Goal: Information Seeking & Learning: Learn about a topic

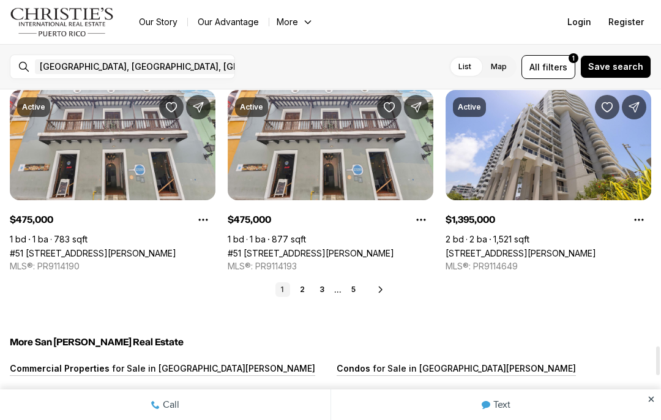
scroll to position [2966, 0]
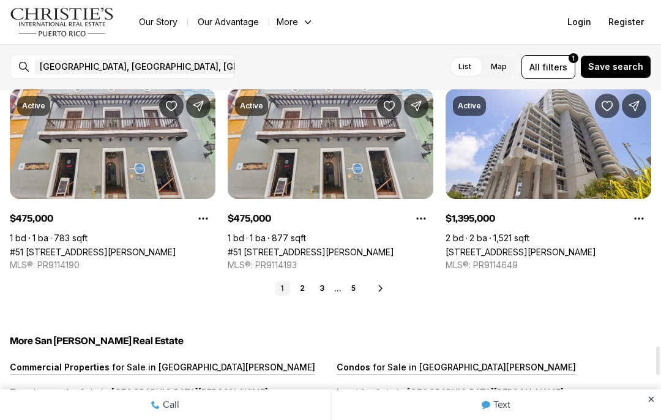
click at [383, 285] on icon at bounding box center [381, 288] width 10 height 10
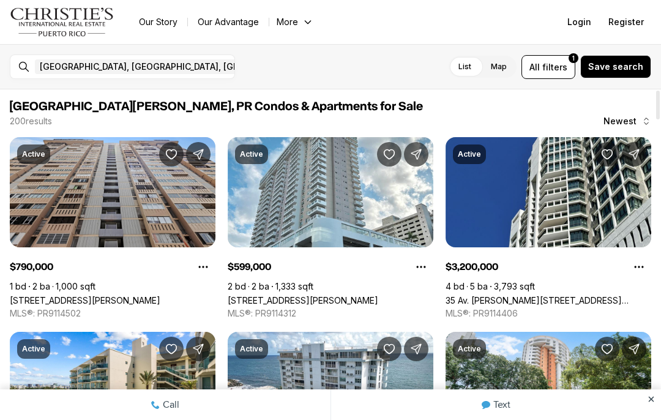
scroll to position [0, 0]
click at [557, 67] on span "filters" at bounding box center [554, 67] width 25 height 13
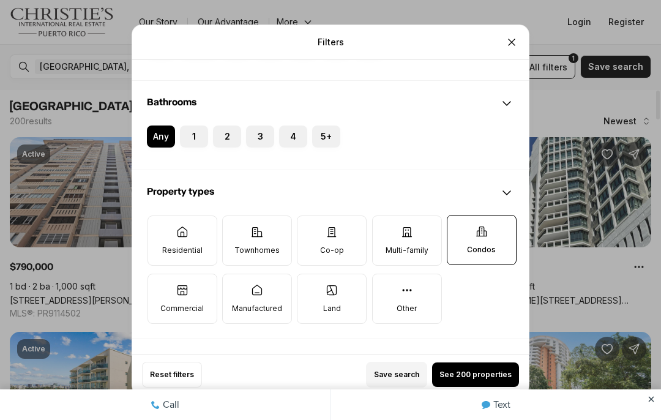
scroll to position [272, 0]
click at [484, 244] on p "Condos" at bounding box center [481, 249] width 29 height 10
click at [459, 222] on button "Condos" at bounding box center [453, 221] width 12 height 12
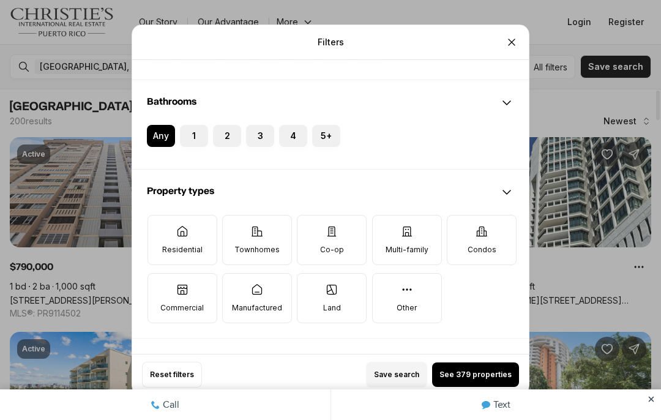
click at [513, 39] on icon "Close" at bounding box center [511, 42] width 6 height 6
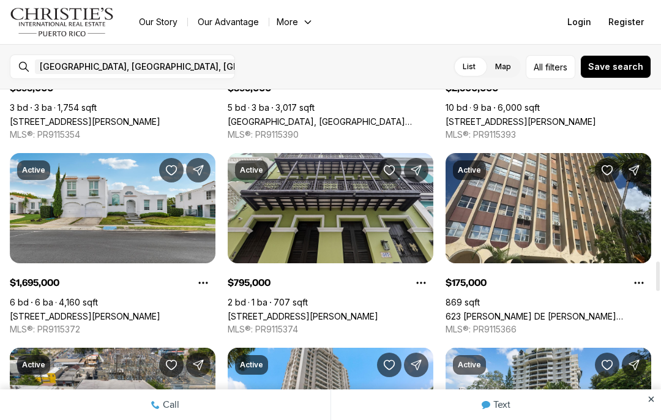
scroll to position [1929, 0]
click at [558, 311] on link "623 [PERSON_NAME] DE [PERSON_NAME][STREET_ADDRESS][PERSON_NAME]" at bounding box center [548, 316] width 206 height 10
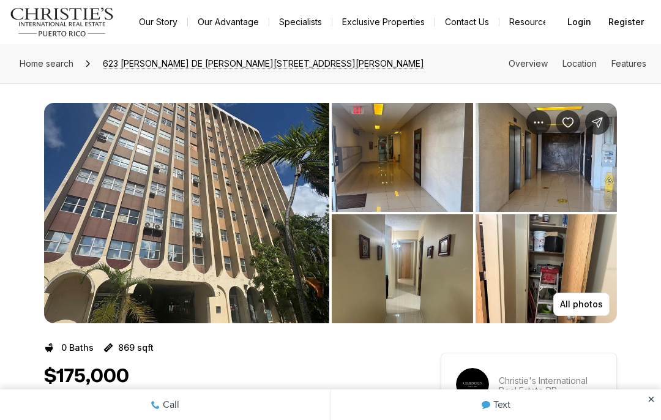
click at [381, 176] on img "View image gallery" at bounding box center [402, 157] width 141 height 109
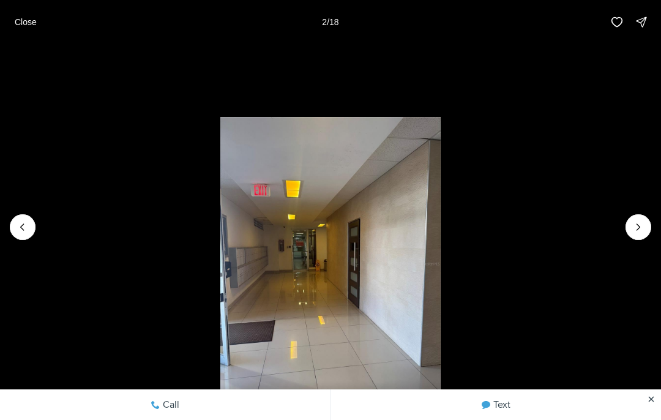
click at [640, 228] on icon "Next slide" at bounding box center [638, 227] width 12 height 12
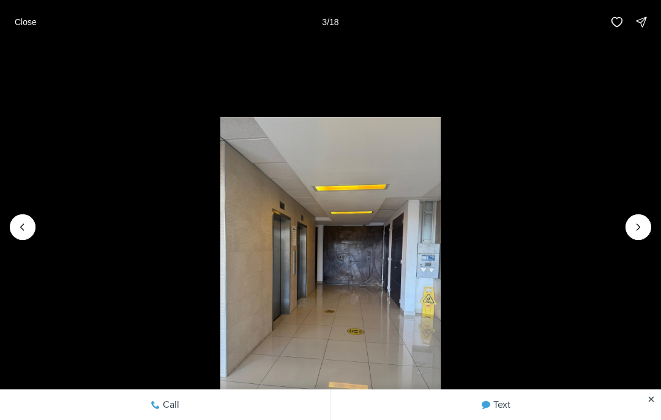
click at [642, 224] on icon "Next slide" at bounding box center [638, 227] width 12 height 12
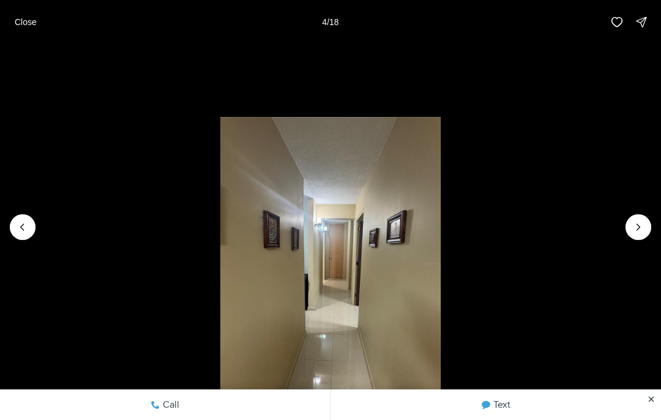
click at [642, 226] on icon "Next slide" at bounding box center [638, 227] width 12 height 12
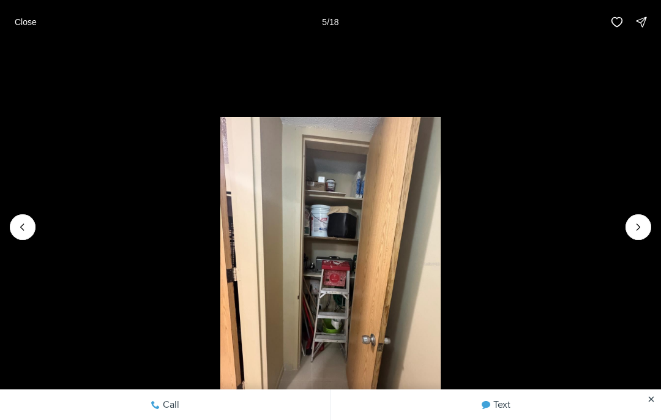
click at [639, 231] on icon "Next slide" at bounding box center [638, 227] width 12 height 12
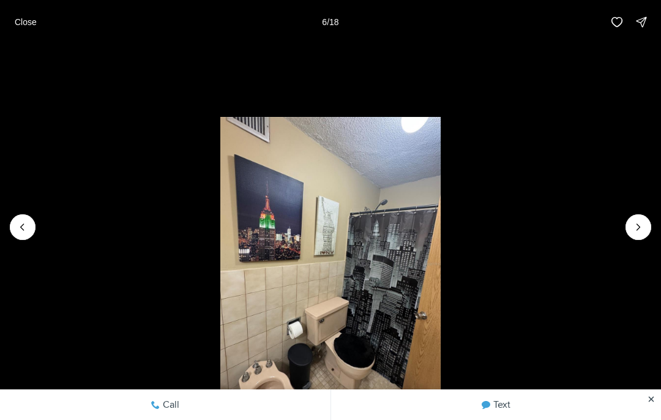
click at [652, 228] on li "6 of 18" at bounding box center [330, 227] width 661 height 366
click at [632, 231] on icon "Next slide" at bounding box center [638, 227] width 12 height 12
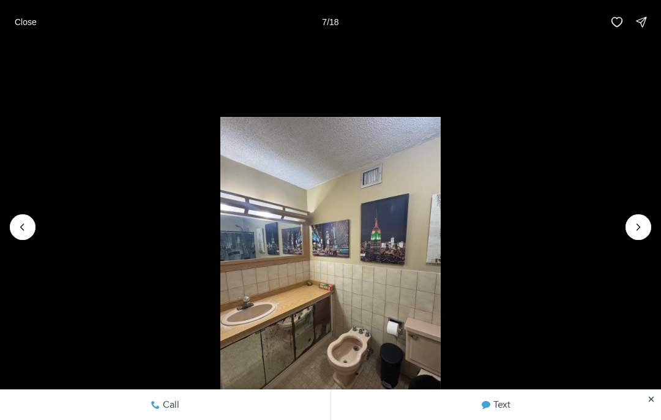
click at [643, 223] on icon "Next slide" at bounding box center [638, 227] width 12 height 12
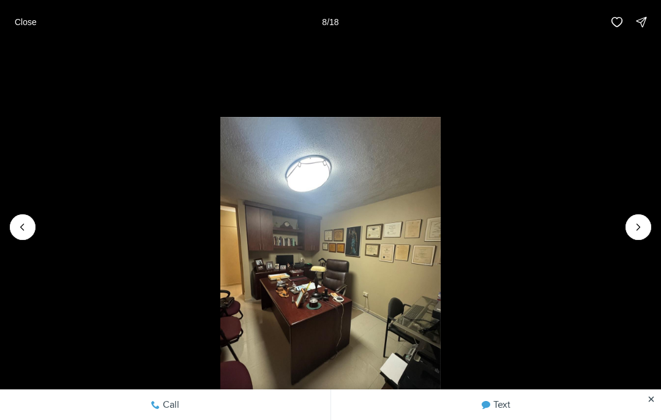
click at [633, 232] on icon "Next slide" at bounding box center [638, 227] width 12 height 12
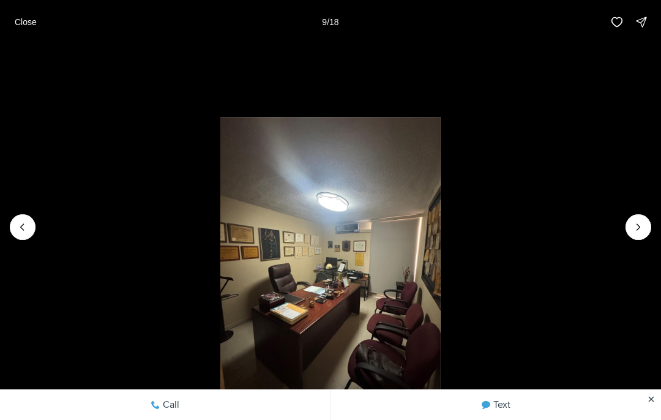
click at [640, 229] on icon "Next slide" at bounding box center [638, 227] width 12 height 12
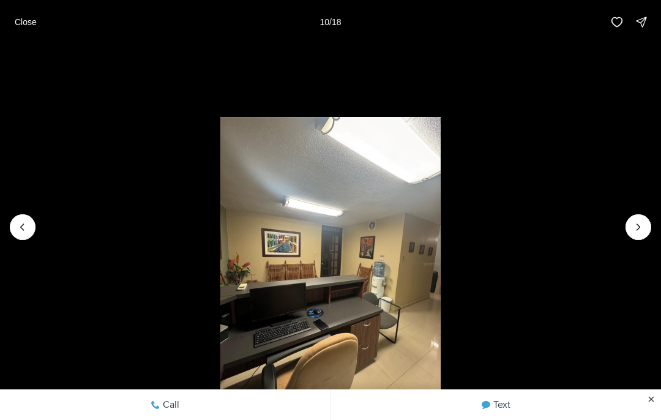
click at [643, 225] on icon "Next slide" at bounding box center [638, 227] width 12 height 12
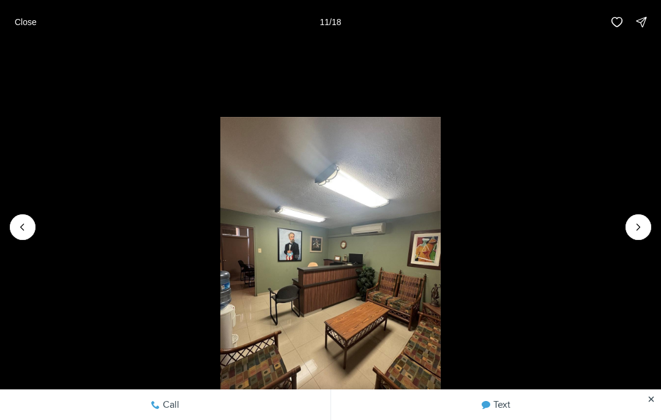
click at [653, 224] on li "11 of 18" at bounding box center [330, 227] width 661 height 366
click at [640, 227] on icon "Next slide" at bounding box center [638, 227] width 3 height 6
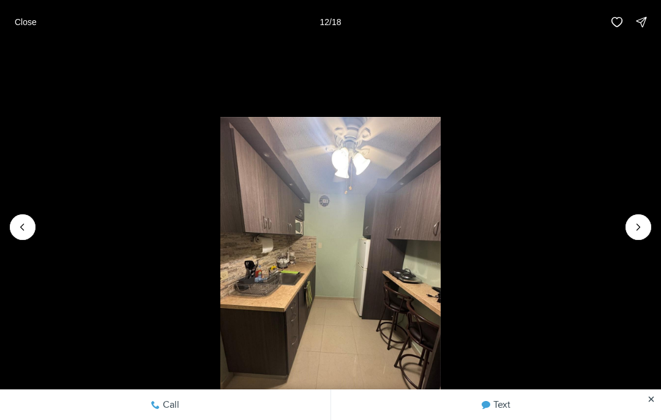
click at [642, 231] on icon "Next slide" at bounding box center [638, 227] width 12 height 12
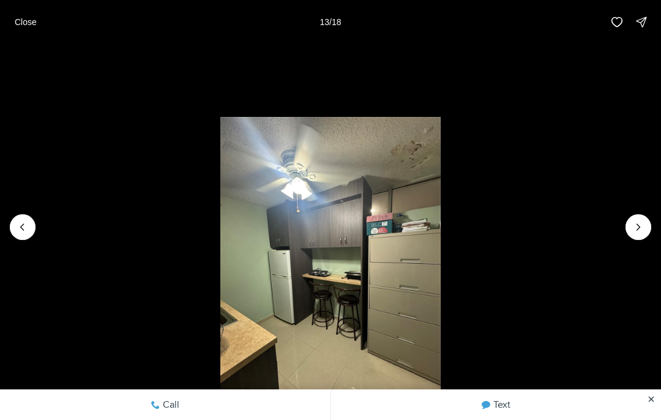
click at [639, 232] on icon "Next slide" at bounding box center [638, 227] width 12 height 12
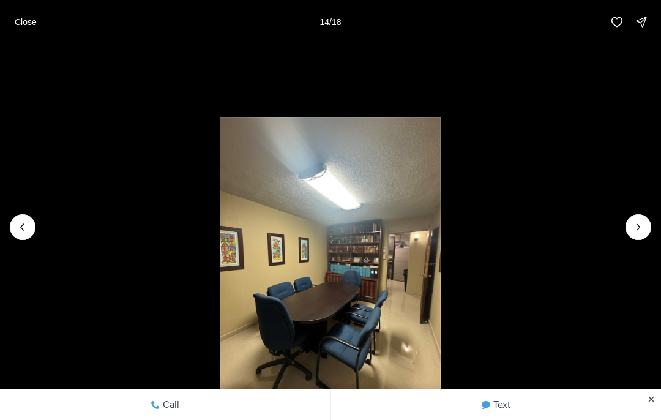
click at [633, 232] on icon "Next slide" at bounding box center [638, 227] width 12 height 12
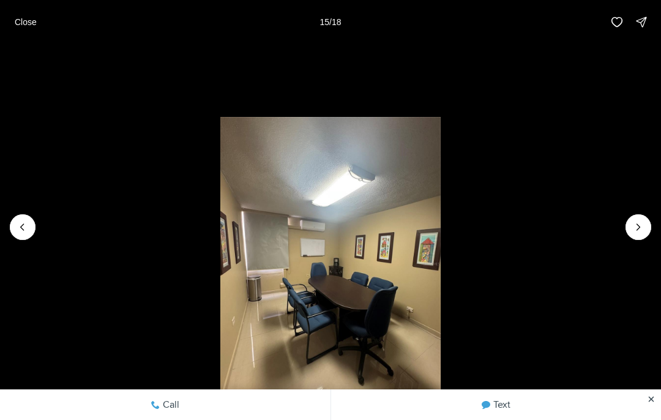
click at [632, 232] on icon "Next slide" at bounding box center [638, 227] width 12 height 12
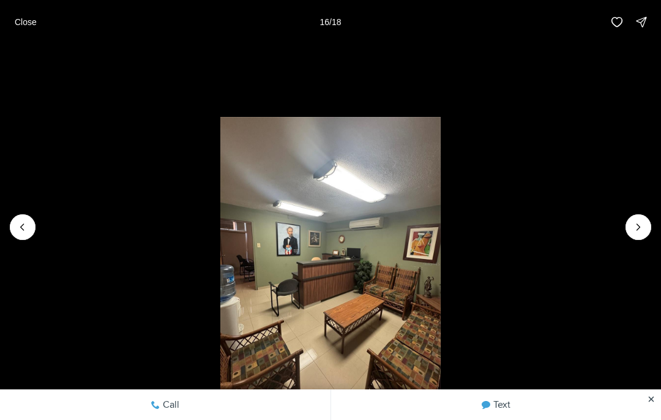
click at [634, 232] on icon "Next slide" at bounding box center [638, 227] width 12 height 12
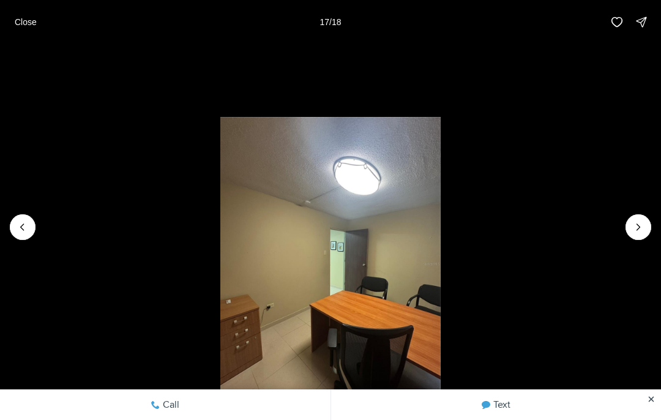
click at [636, 232] on icon "Next slide" at bounding box center [638, 227] width 12 height 12
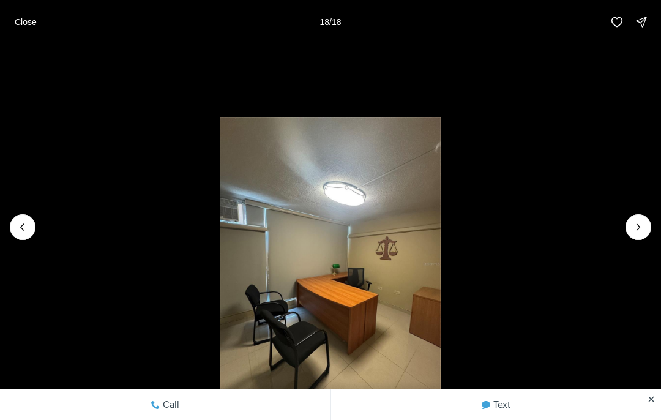
click at [647, 237] on li "18 of 18" at bounding box center [330, 227] width 661 height 366
click at [636, 232] on div at bounding box center [638, 227] width 26 height 26
click at [645, 230] on div at bounding box center [638, 227] width 26 height 26
click at [643, 232] on div at bounding box center [638, 227] width 26 height 26
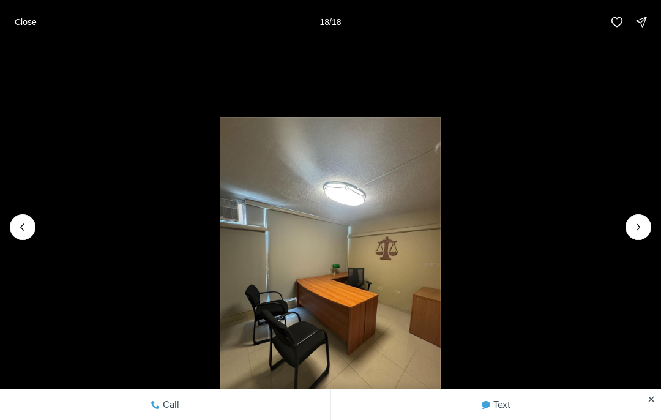
click at [651, 229] on li "18 of 18" at bounding box center [330, 227] width 661 height 366
click at [24, 23] on p "Close" at bounding box center [26, 22] width 22 height 10
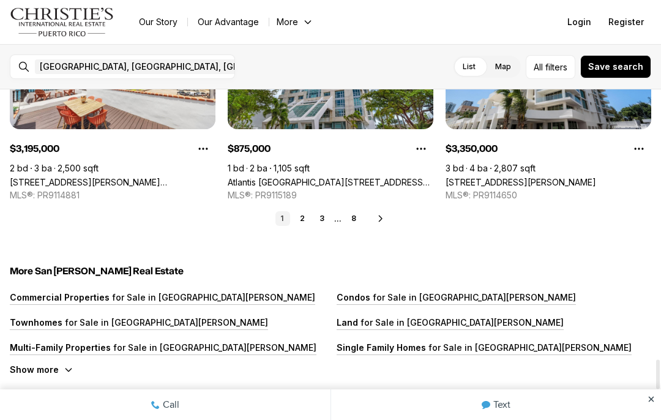
scroll to position [3036, 0]
click at [382, 221] on icon at bounding box center [381, 218] width 10 height 10
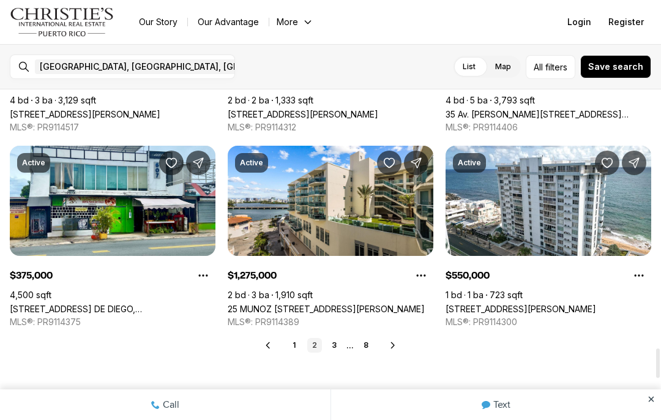
scroll to position [2910, 0]
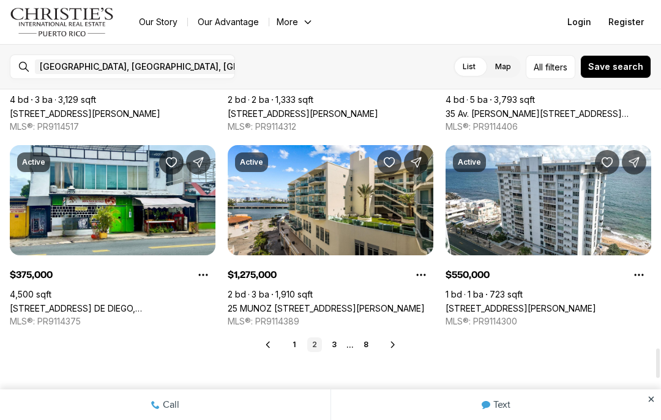
click at [396, 345] on icon at bounding box center [393, 344] width 10 height 10
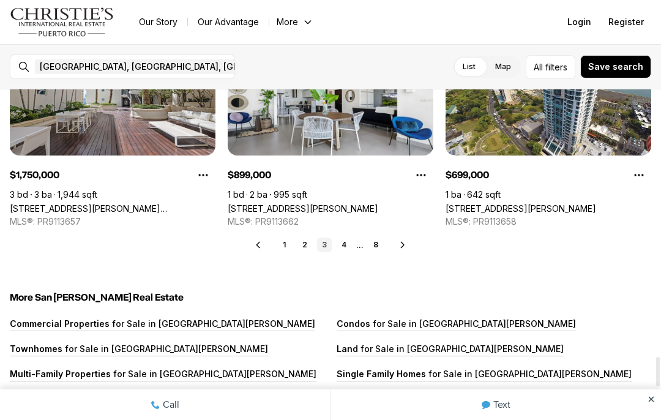
scroll to position [3006, 0]
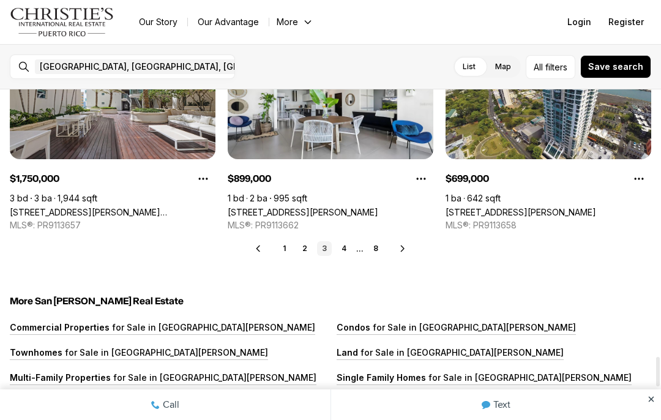
click at [401, 250] on icon at bounding box center [403, 248] width 10 height 10
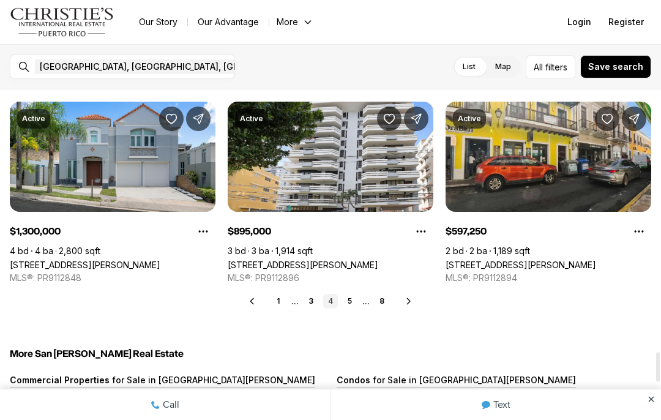
scroll to position [2953, 0]
click at [411, 298] on icon at bounding box center [409, 301] width 10 height 10
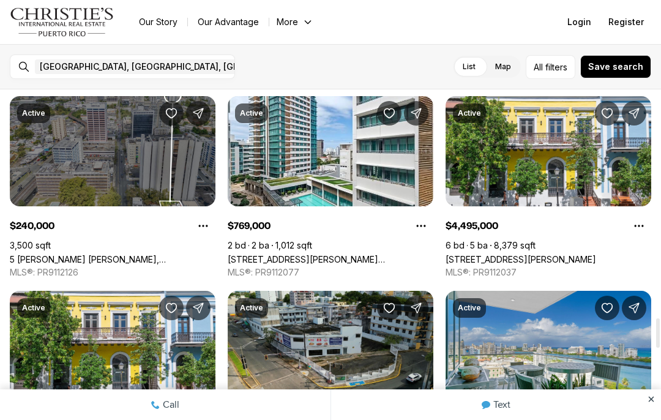
scroll to position [2570, 0]
click at [89, 254] on link "5 [PERSON_NAME] [PERSON_NAME], [GEOGRAPHIC_DATA][PERSON_NAME], 00917" at bounding box center [113, 259] width 206 height 10
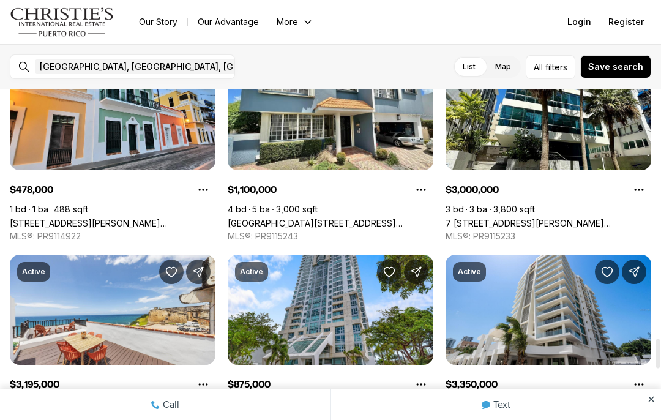
scroll to position [2801, 0]
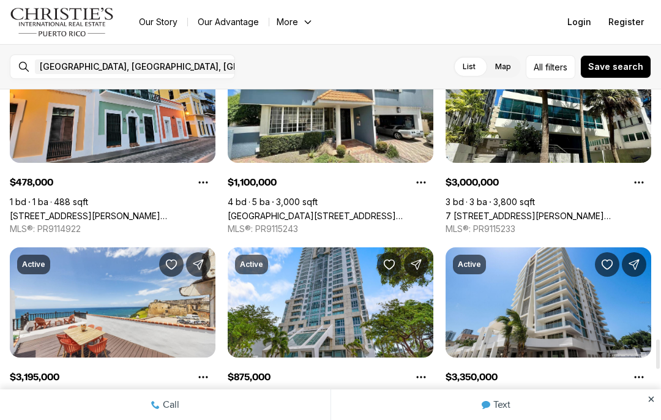
click at [656, 358] on div at bounding box center [658, 353] width 4 height 29
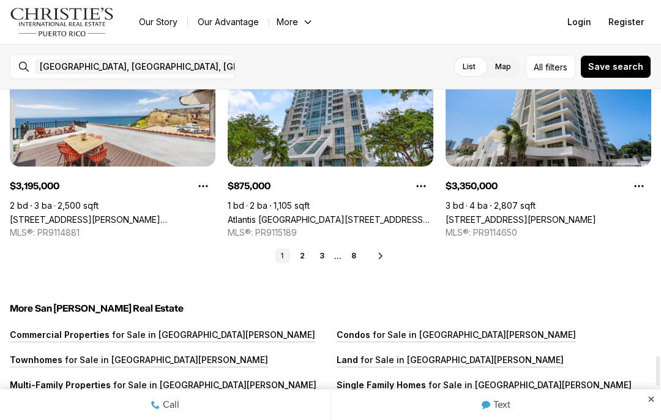
scroll to position [2998, 0]
click at [384, 256] on icon at bounding box center [381, 256] width 10 height 10
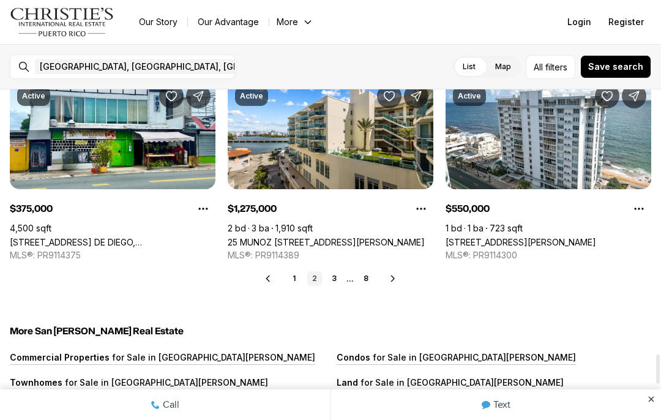
scroll to position [2976, 0]
click at [391, 282] on icon at bounding box center [393, 278] width 10 height 10
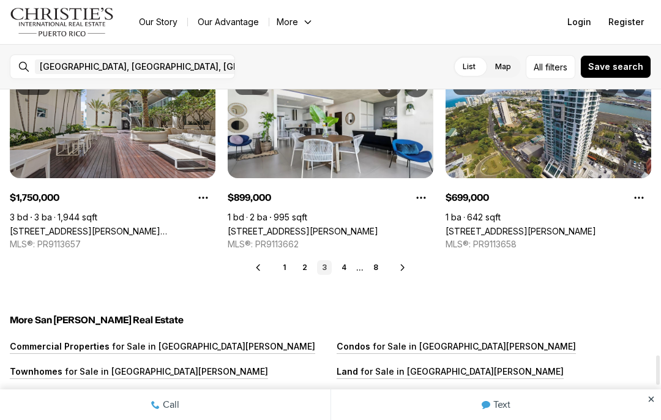
scroll to position [2987, 0]
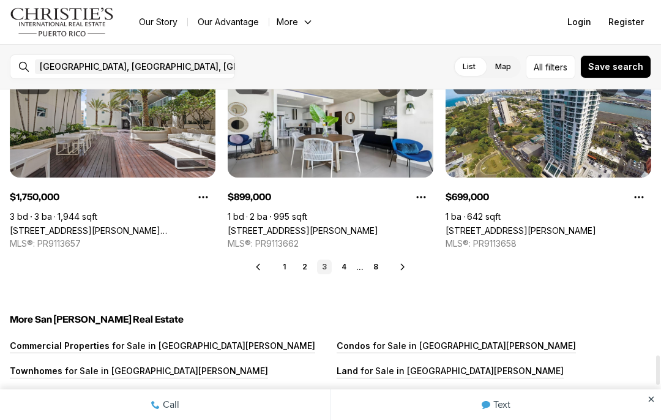
click at [400, 264] on icon at bounding box center [403, 267] width 10 height 10
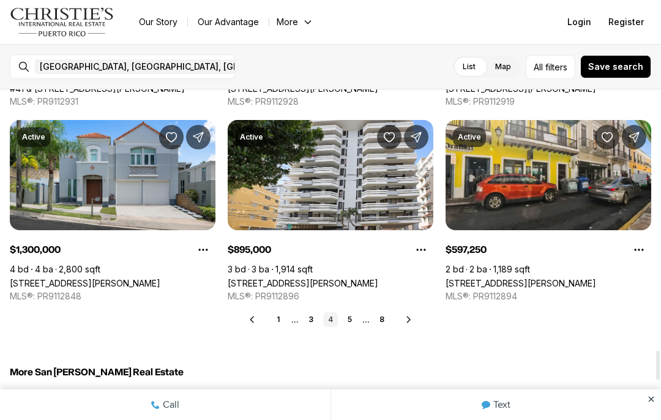
scroll to position [2935, 0]
click at [412, 321] on icon at bounding box center [409, 319] width 10 height 10
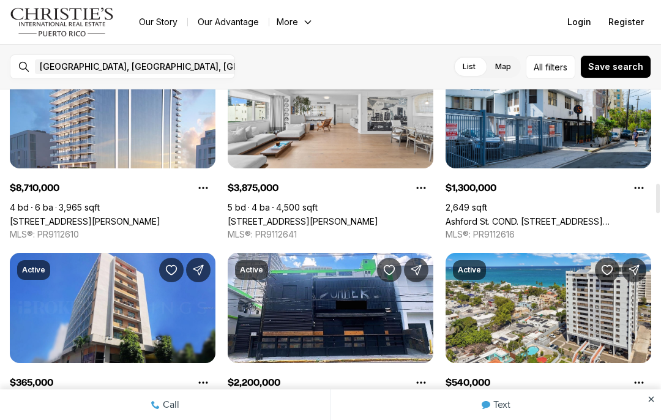
scroll to position [1051, 0]
click at [610, 391] on link "Text" at bounding box center [496, 404] width 330 height 31
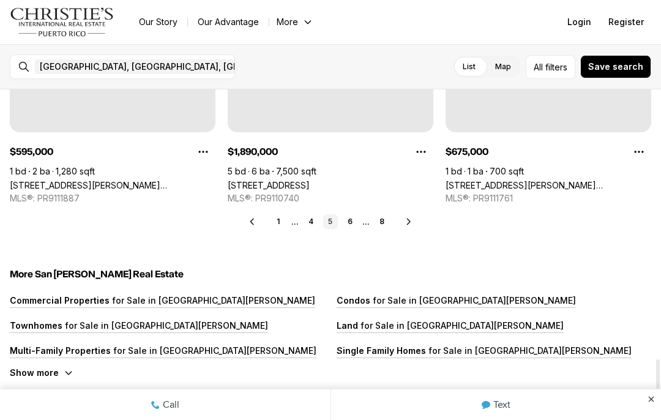
scroll to position [3033, 0]
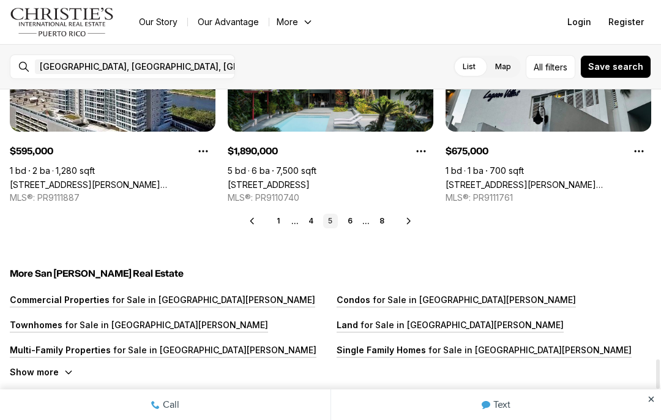
click at [412, 223] on icon at bounding box center [409, 221] width 10 height 10
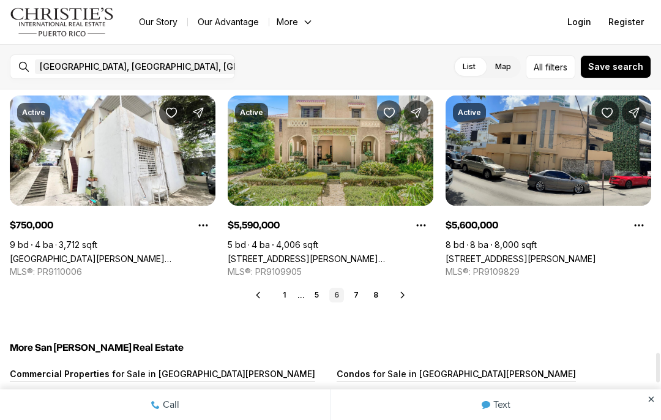
scroll to position [2961, 0]
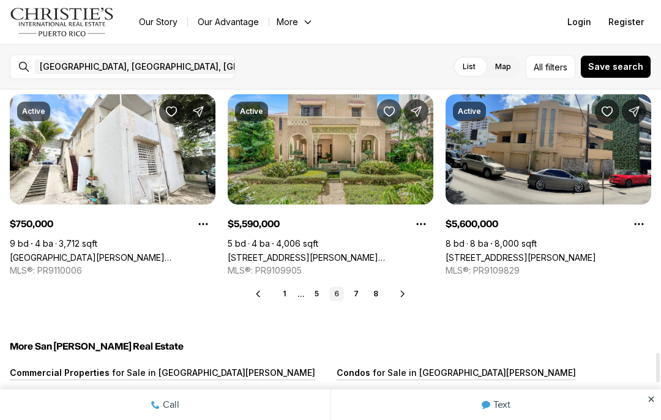
click at [404, 296] on icon at bounding box center [403, 294] width 10 height 10
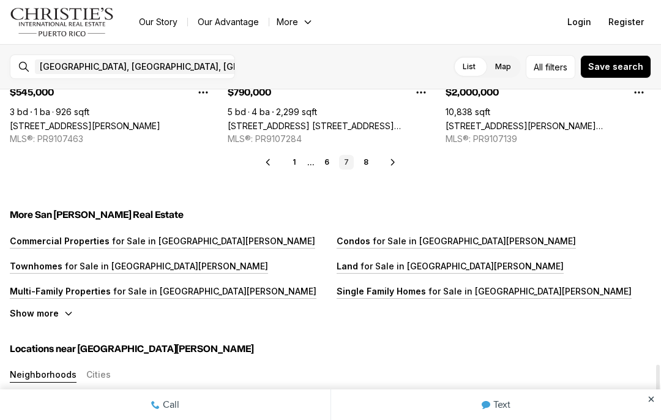
scroll to position [3093, 0]
click at [395, 161] on icon at bounding box center [393, 162] width 10 height 10
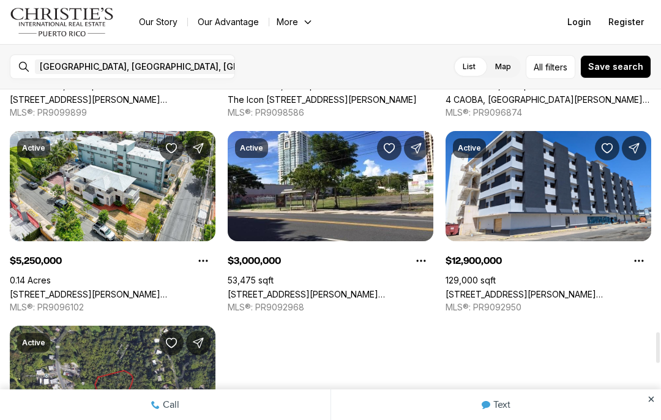
scroll to position [2646, 0]
